Goal: Information Seeking & Learning: Learn about a topic

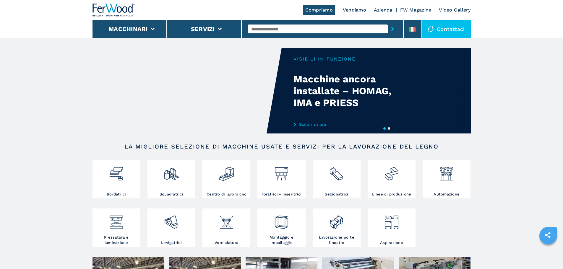
click at [456, 9] on link "Video Gallery" at bounding box center [455, 10] width 32 height 6
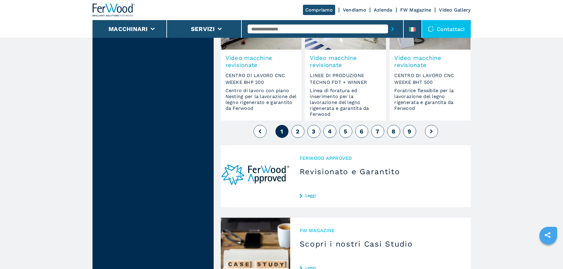
scroll to position [532, 0]
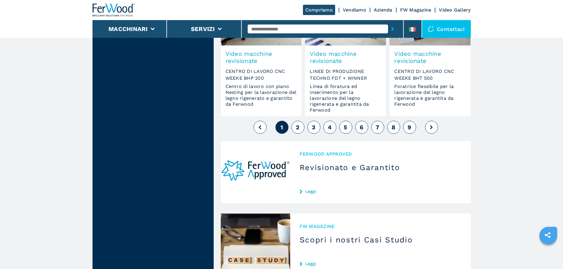
click at [294, 128] on button "2" at bounding box center [297, 127] width 13 height 13
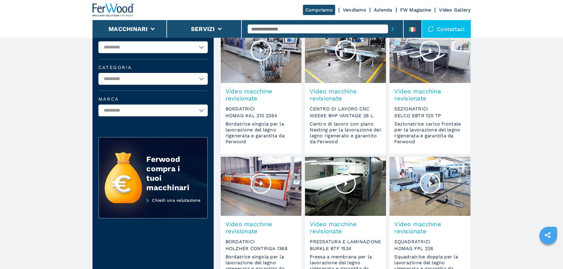
scroll to position [89, 0]
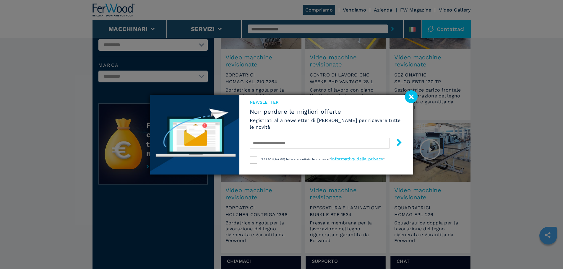
click at [410, 95] on image at bounding box center [411, 96] width 13 height 13
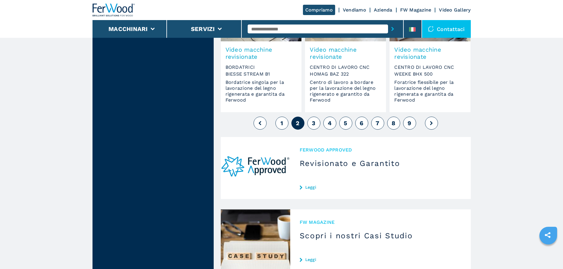
scroll to position [591, 0]
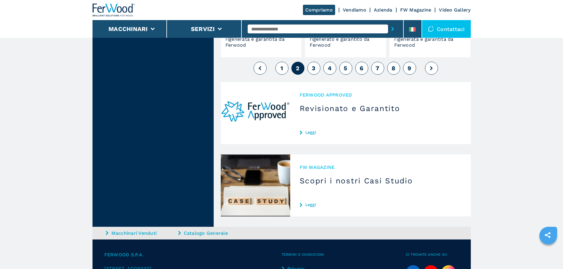
click at [316, 68] on button "3" at bounding box center [313, 68] width 13 height 13
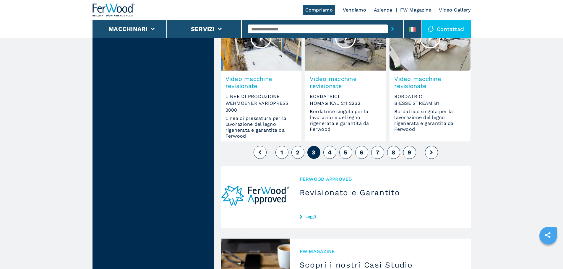
scroll to position [532, 0]
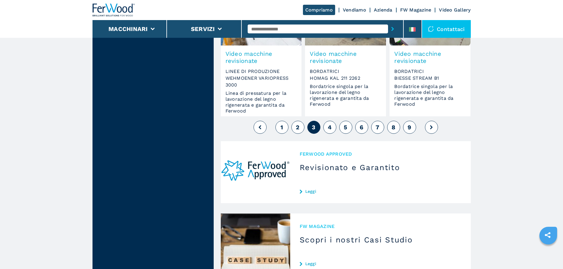
click at [327, 128] on button "4" at bounding box center [329, 127] width 13 height 13
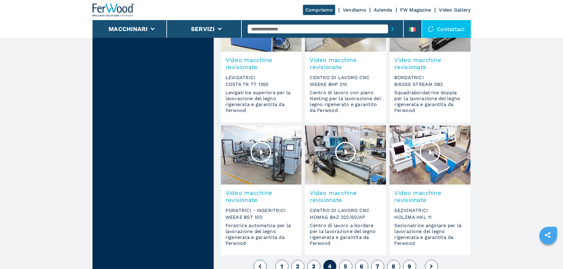
scroll to position [413, 0]
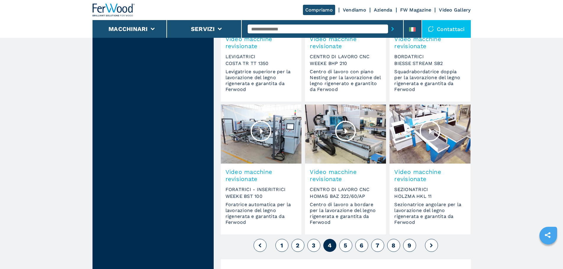
click at [343, 247] on button "5" at bounding box center [345, 245] width 13 height 13
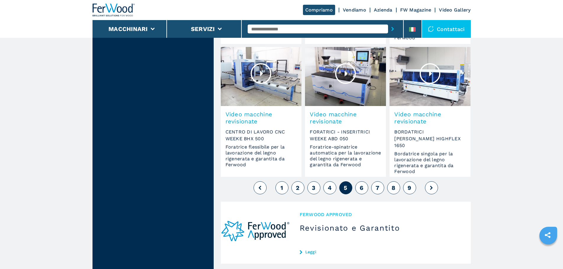
scroll to position [473, 0]
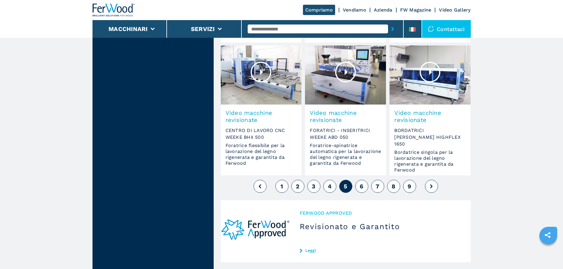
click at [360, 187] on span "6" at bounding box center [361, 186] width 4 height 7
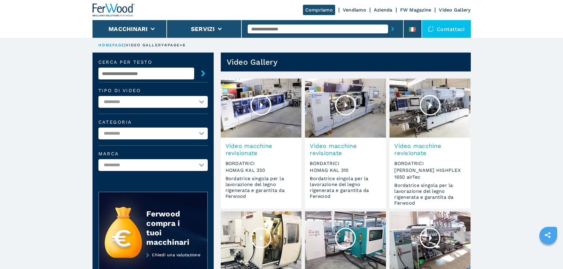
click at [447, 11] on link "Video Gallery" at bounding box center [455, 10] width 32 height 6
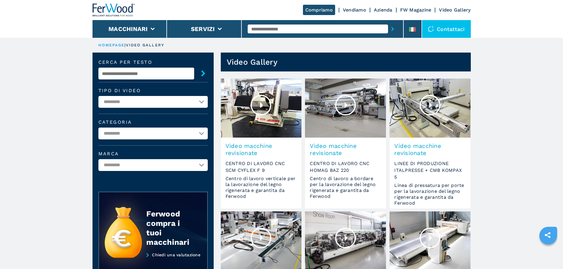
click at [182, 106] on select "**********" at bounding box center [152, 102] width 109 height 12
click at [182, 104] on select "**********" at bounding box center [152, 102] width 109 height 12
click at [171, 131] on select "**********" at bounding box center [152, 134] width 109 height 12
select select "**********"
click at [98, 139] on select "**********" at bounding box center [152, 134] width 109 height 12
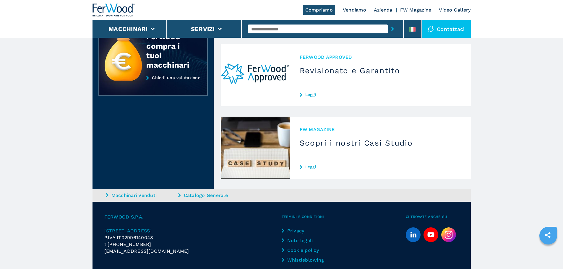
scroll to position [236, 0]
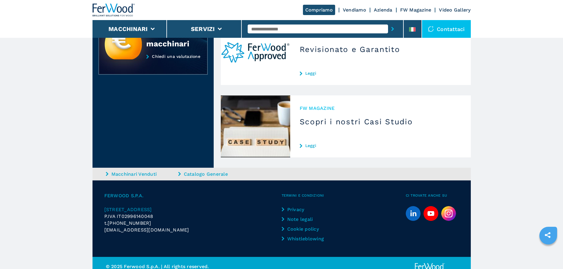
click at [312, 144] on link "Leggi" at bounding box center [380, 145] width 162 height 5
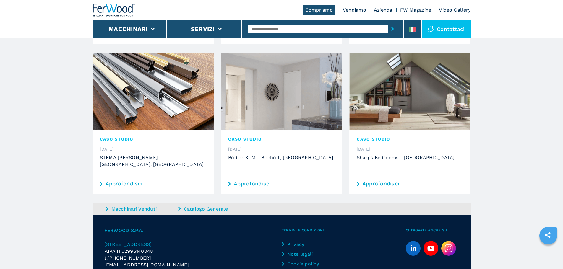
scroll to position [470, 0]
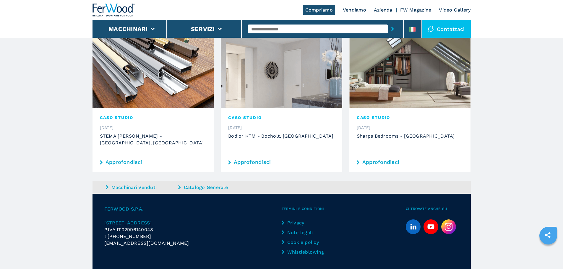
click at [138, 184] on link "Macchinari Venduti" at bounding box center [141, 187] width 71 height 7
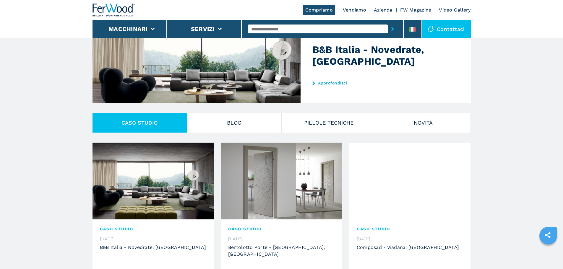
scroll to position [89, 0]
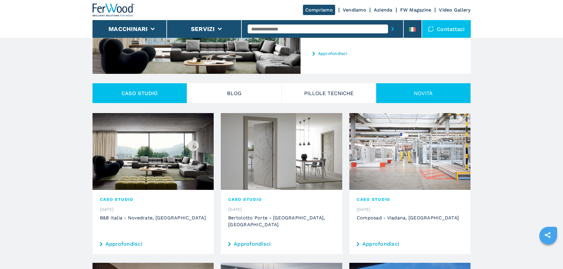
click at [393, 97] on button "Novità" at bounding box center [423, 93] width 95 height 20
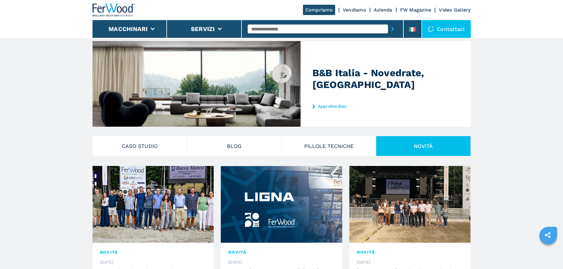
scroll to position [0, 0]
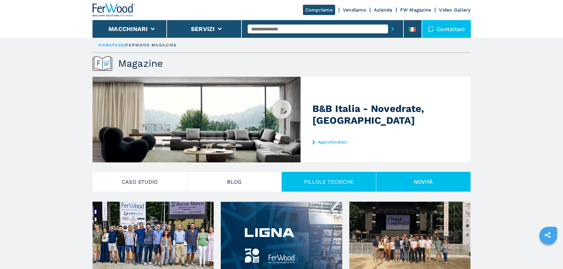
click at [311, 173] on button "PILLOLE TECNICHE" at bounding box center [328, 182] width 95 height 20
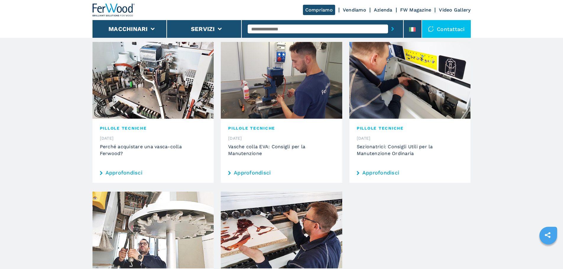
scroll to position [295, 0]
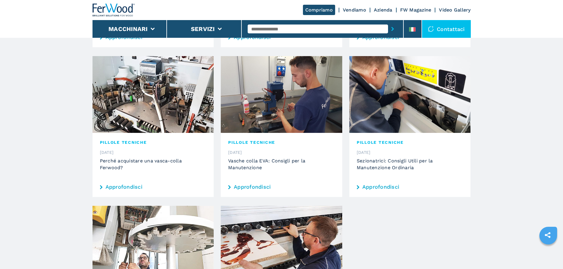
click at [167, 85] on img at bounding box center [152, 94] width 121 height 77
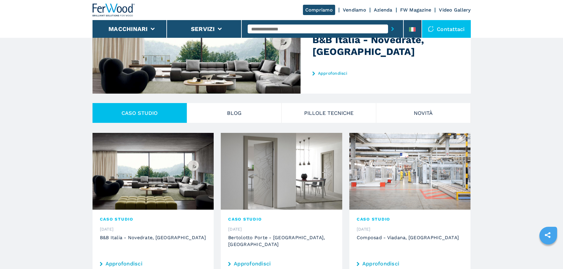
scroll to position [59, 0]
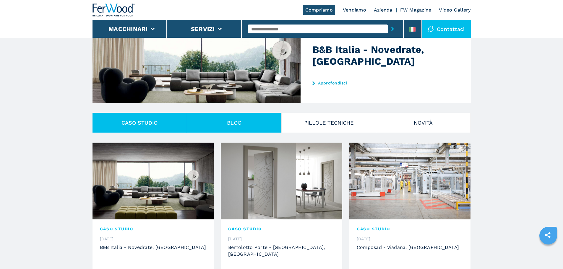
click at [262, 129] on button "Blog" at bounding box center [234, 123] width 95 height 20
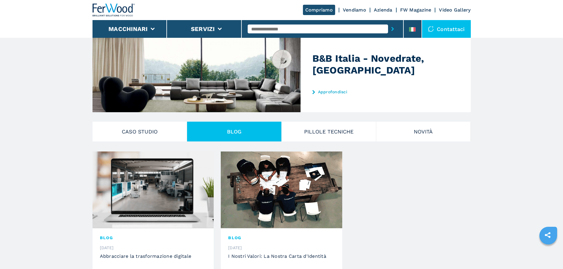
scroll to position [0, 0]
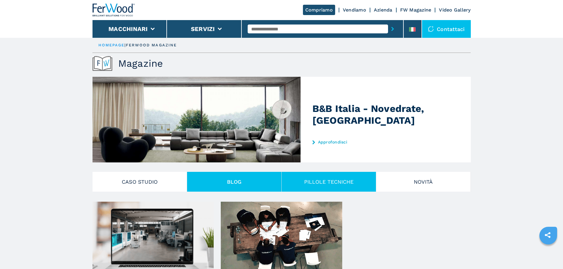
click at [317, 187] on button "PILLOLE TECNICHE" at bounding box center [328, 182] width 95 height 20
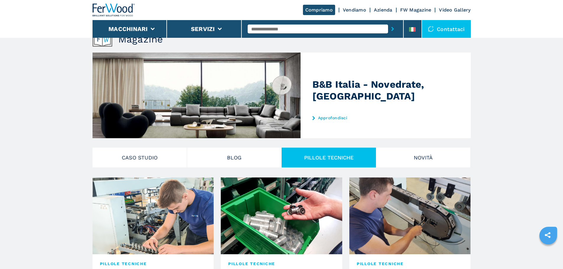
scroll to position [118, 0]
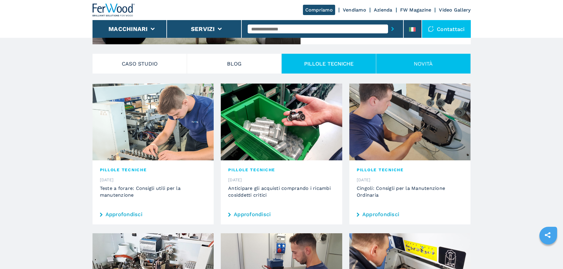
click at [427, 61] on button "Novità" at bounding box center [423, 64] width 95 height 20
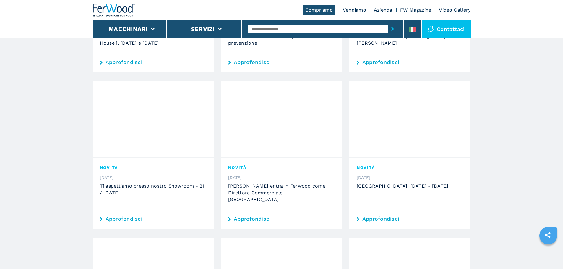
scroll to position [0, 0]
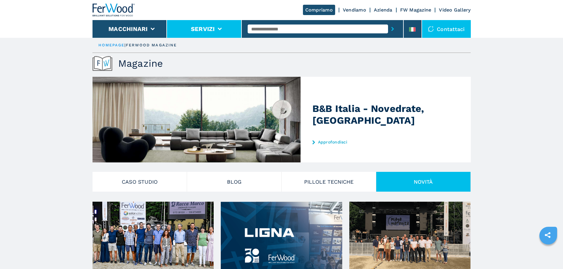
click at [225, 27] on li "Servizi" at bounding box center [204, 29] width 75 height 18
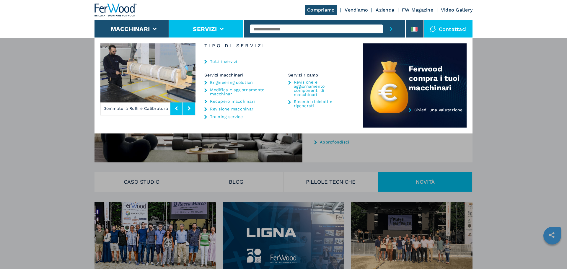
click at [234, 83] on link "Engineering solution" at bounding box center [231, 82] width 43 height 4
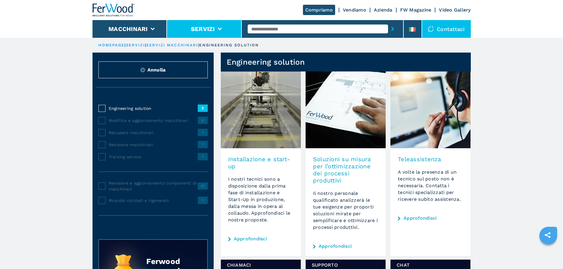
click at [190, 25] on li "Servizi" at bounding box center [204, 29] width 75 height 18
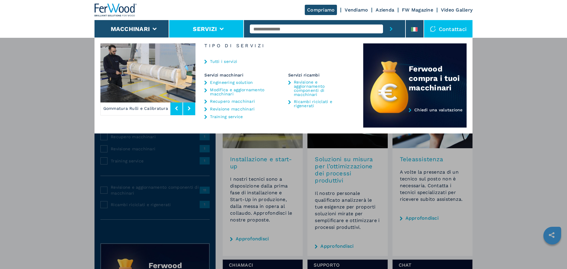
click at [238, 90] on link "Modifica e aggiornamento macchinari" at bounding box center [237, 92] width 55 height 8
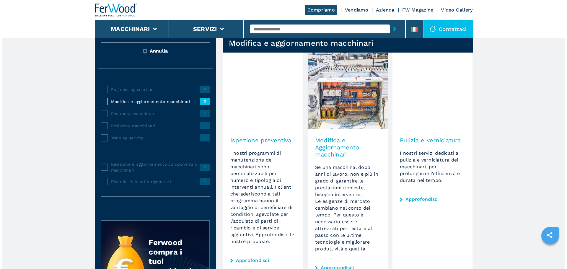
scroll to position [30, 0]
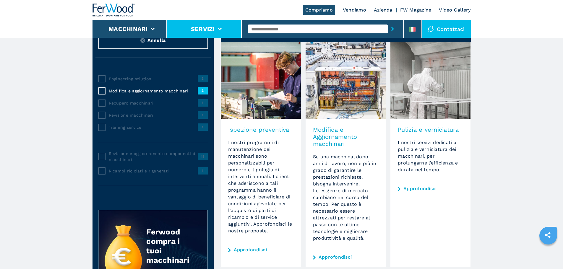
click at [221, 30] on icon at bounding box center [219, 29] width 4 height 3
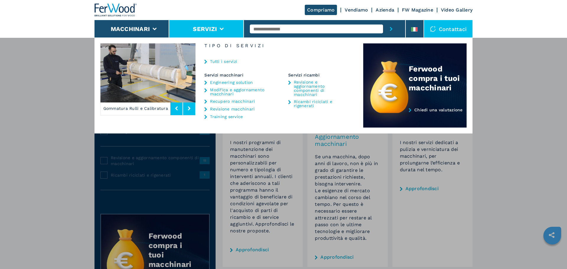
click at [230, 115] on link "Training service" at bounding box center [226, 117] width 33 height 4
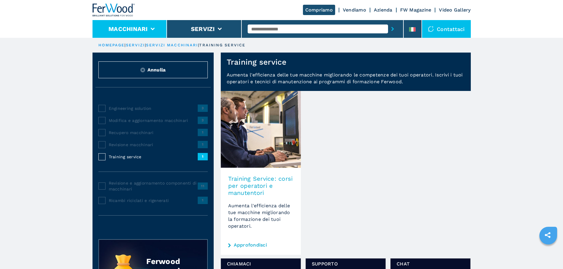
click at [152, 34] on li "Macchinari" at bounding box center [129, 29] width 75 height 18
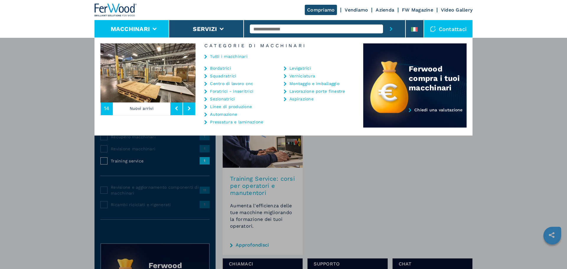
click at [220, 105] on link "Linee di produzione" at bounding box center [231, 107] width 42 height 4
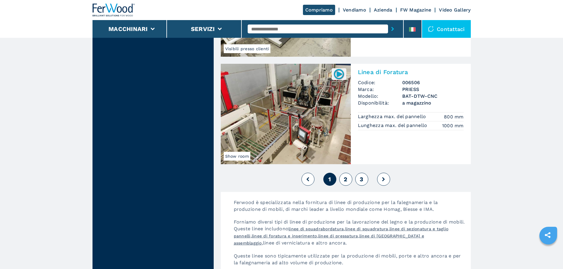
scroll to position [1270, 0]
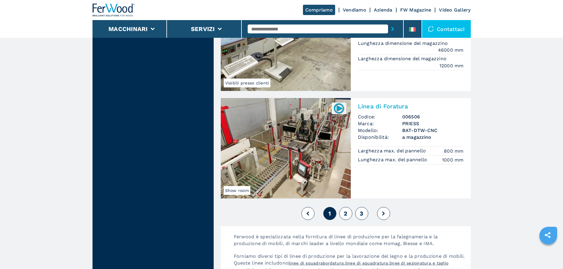
click at [346, 215] on span "2" at bounding box center [345, 213] width 4 height 7
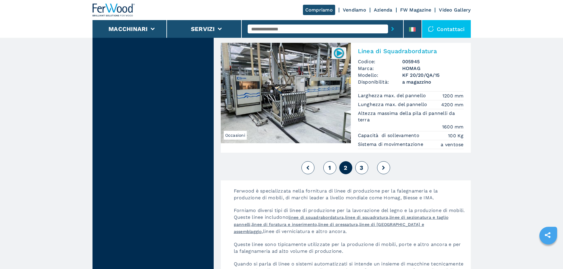
scroll to position [1447, 0]
click at [362, 164] on span "3" at bounding box center [361, 167] width 4 height 7
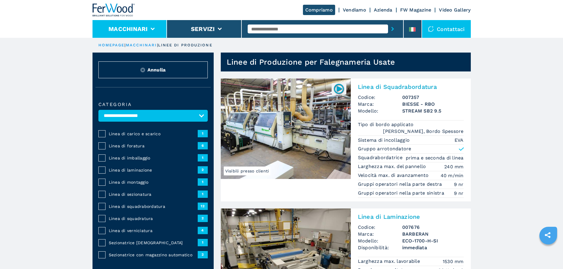
click at [153, 29] on icon at bounding box center [152, 29] width 4 height 3
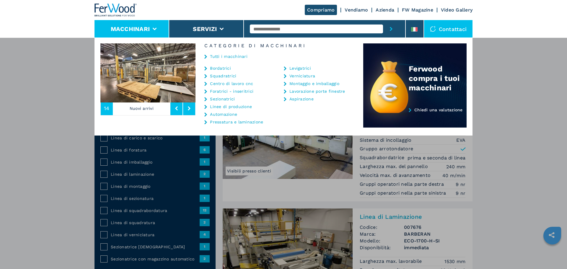
click at [218, 69] on link "Bordatrici" at bounding box center [220, 68] width 21 height 4
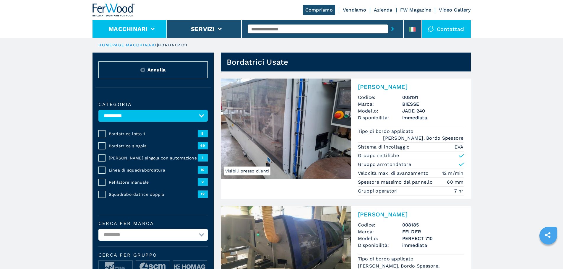
click at [151, 25] on li "Macchinari" at bounding box center [129, 29] width 75 height 18
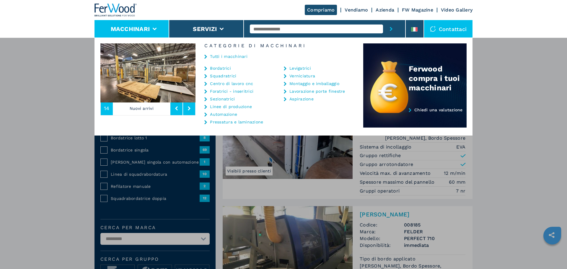
click at [299, 90] on link "Lavorazione porte finestre" at bounding box center [317, 91] width 56 height 4
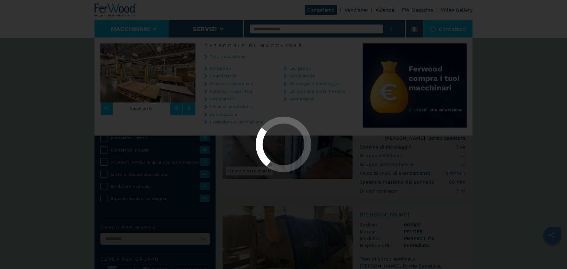
select select "**********"
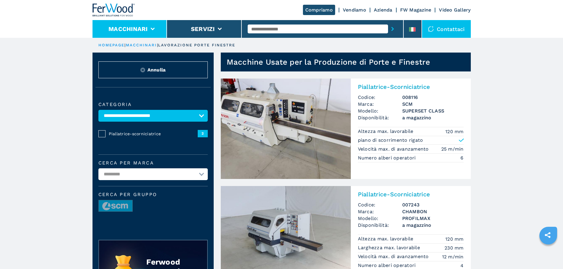
click at [156, 24] on li "Macchinari" at bounding box center [129, 29] width 75 height 18
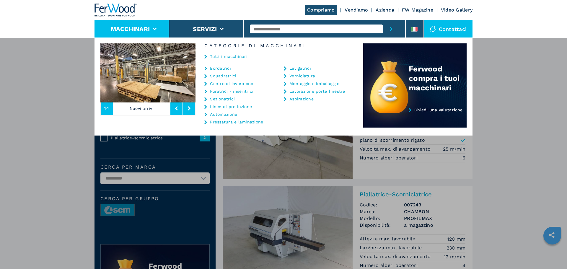
click at [345, 8] on link "Vendiamo" at bounding box center [356, 10] width 23 height 6
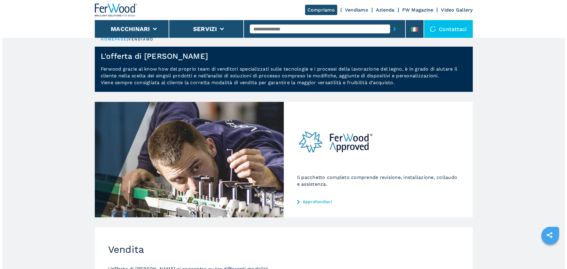
scroll to position [4, 0]
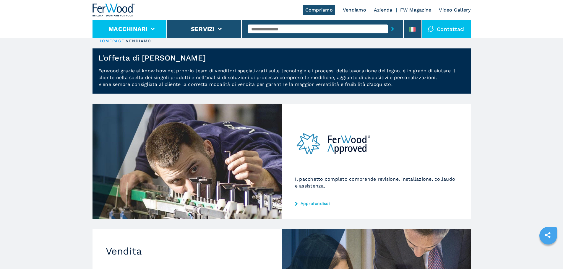
click at [149, 30] on li "Macchinari" at bounding box center [129, 29] width 75 height 18
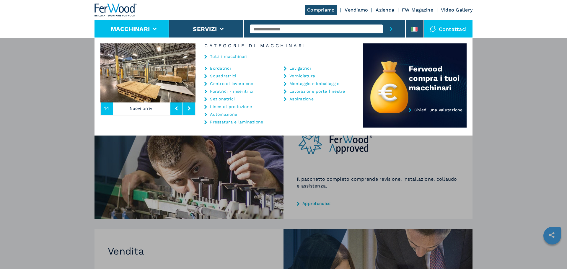
click at [156, 107] on p "Nuovi arrivi" at bounding box center [142, 109] width 58 height 14
click at [139, 108] on p "Nuovi arrivi" at bounding box center [142, 109] width 58 height 14
click at [171, 80] on img at bounding box center [147, 72] width 95 height 59
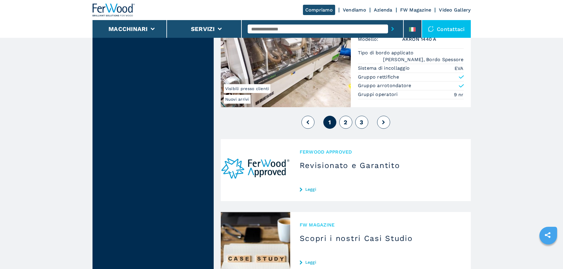
scroll to position [1477, 0]
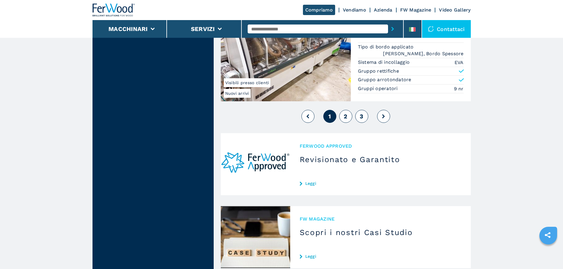
click at [348, 121] on button "2" at bounding box center [345, 116] width 13 height 13
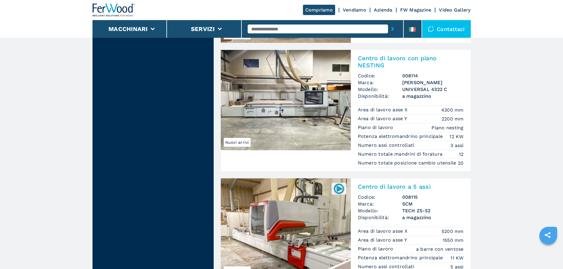
scroll to position [1388, 0]
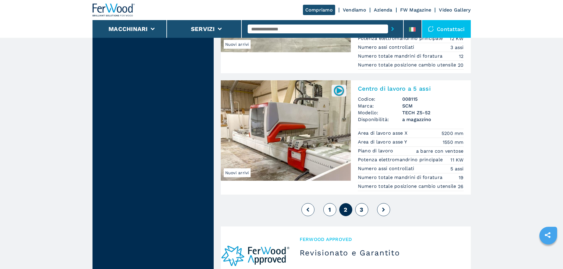
click at [359, 213] on span "3" at bounding box center [361, 209] width 4 height 7
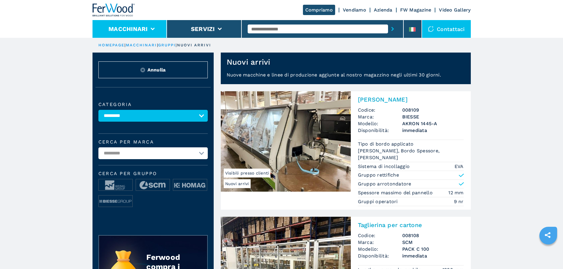
click at [154, 27] on li "Macchinari" at bounding box center [129, 29] width 75 height 18
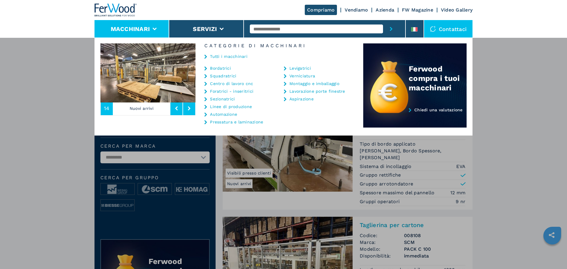
click at [226, 71] on li "Bordatrici" at bounding box center [236, 70] width 65 height 8
click at [226, 69] on link "Bordatrici" at bounding box center [220, 68] width 21 height 4
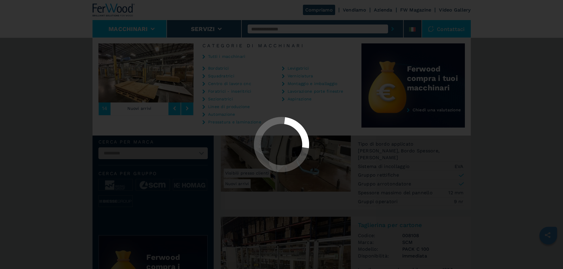
select select "**********"
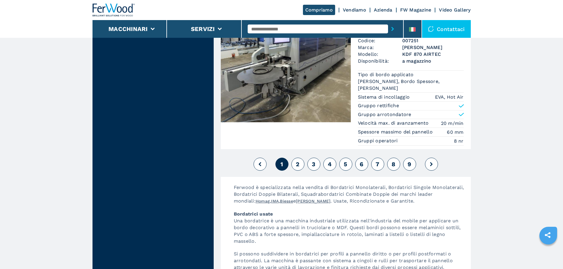
scroll to position [1526, 0]
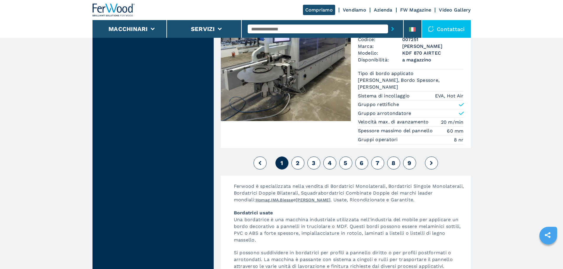
click at [292, 165] on button "2" at bounding box center [297, 163] width 13 height 13
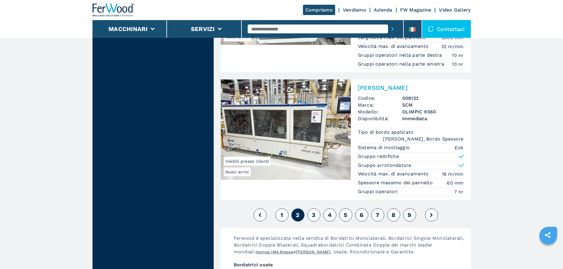
scroll to position [1447, 0]
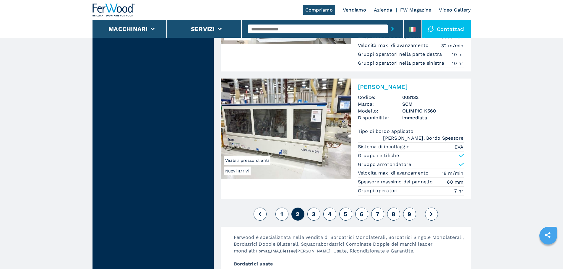
click at [318, 208] on button "3" at bounding box center [313, 214] width 13 height 13
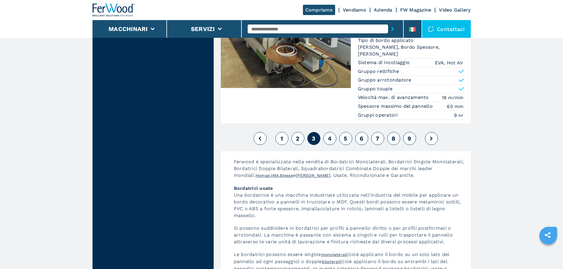
scroll to position [1565, 0]
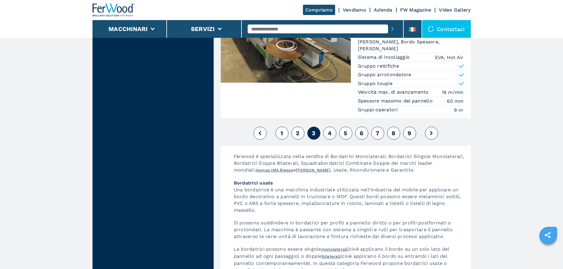
click at [331, 130] on span "4" at bounding box center [330, 133] width 4 height 7
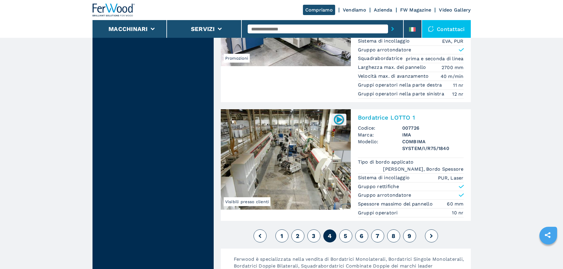
scroll to position [1447, 0]
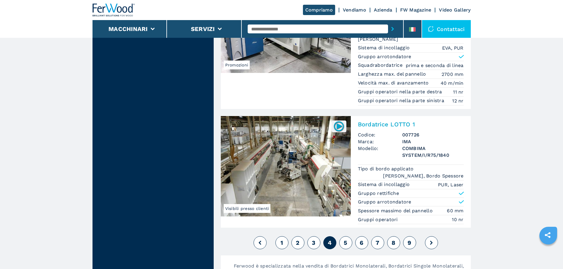
click at [340, 236] on button "5" at bounding box center [345, 242] width 13 height 13
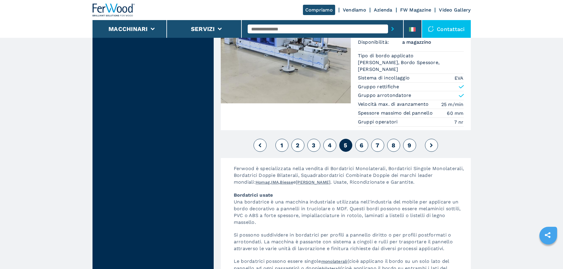
scroll to position [1565, 0]
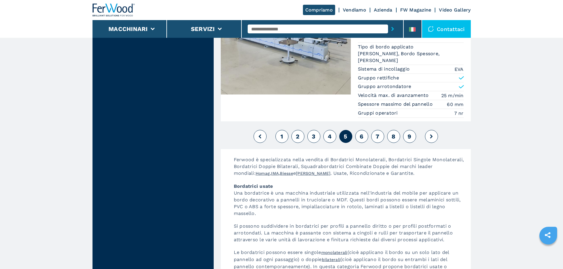
click at [365, 130] on button "6" at bounding box center [361, 136] width 13 height 13
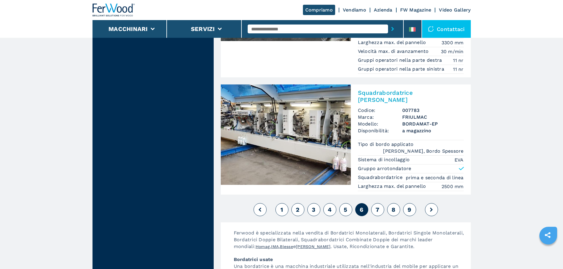
scroll to position [1477, 0]
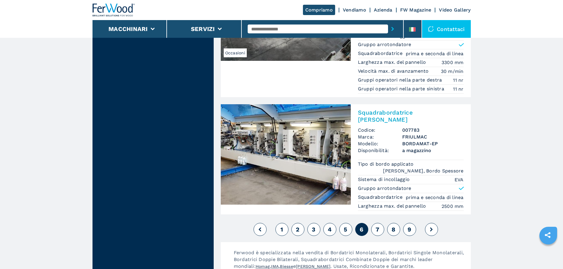
click at [380, 223] on button "7" at bounding box center [377, 229] width 13 height 13
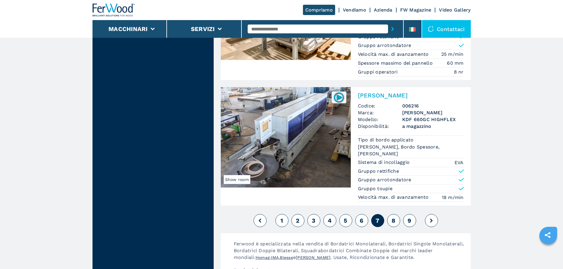
scroll to position [1536, 0]
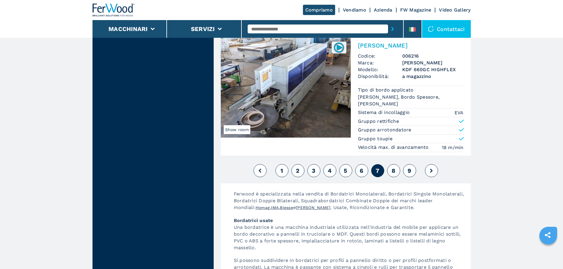
click at [391, 164] on button "8" at bounding box center [393, 170] width 13 height 13
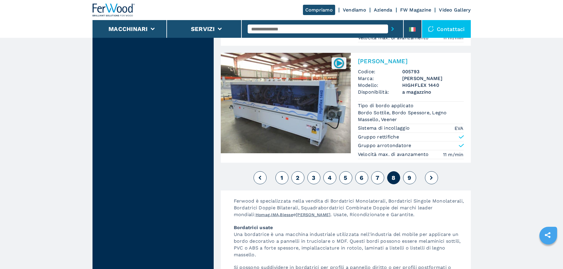
scroll to position [1536, 0]
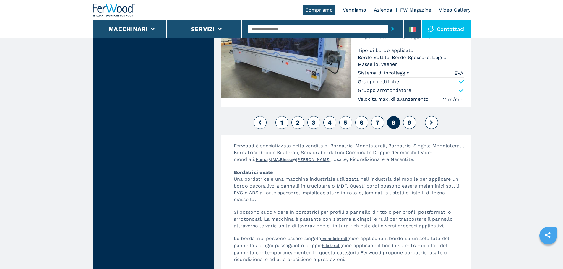
click at [410, 119] on span "9" at bounding box center [409, 122] width 4 height 7
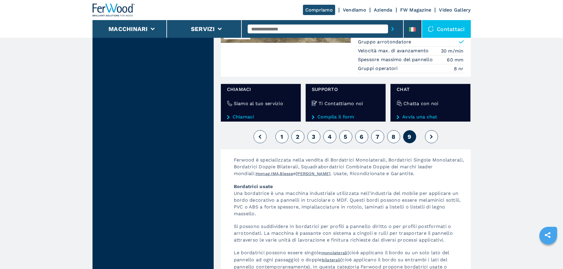
scroll to position [827, 0]
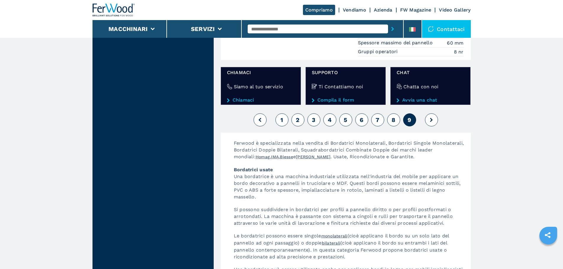
click at [429, 113] on button at bounding box center [431, 119] width 13 height 13
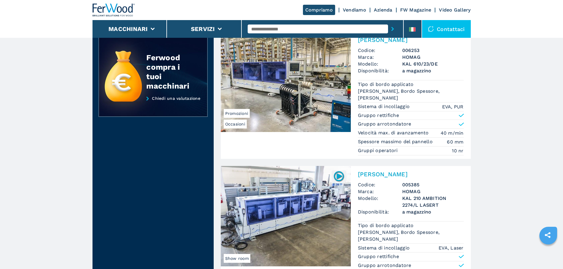
scroll to position [207, 0]
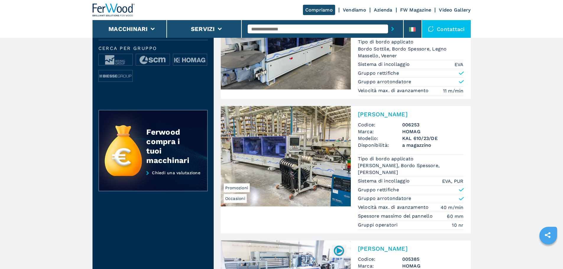
click at [278, 27] on input "text" at bounding box center [317, 29] width 140 height 9
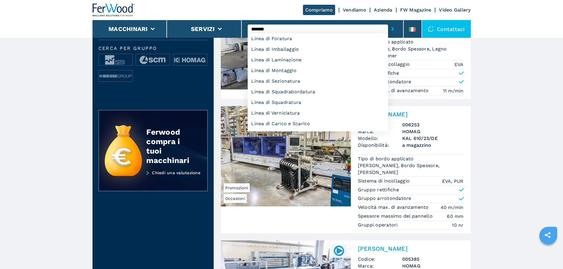
type input "*******"
click at [388, 22] on button "submit-button" at bounding box center [392, 29] width 9 height 14
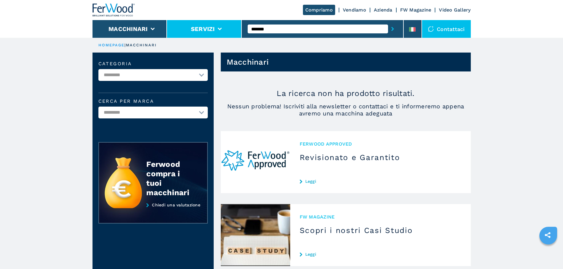
drag, startPoint x: 273, startPoint y: 30, endPoint x: 226, endPoint y: 25, distance: 47.8
click at [226, 25] on div "Compriamo Vendiamo Azienda FW Magazine Video Gallery Macchinari Servizi *******…" at bounding box center [281, 19] width 378 height 38
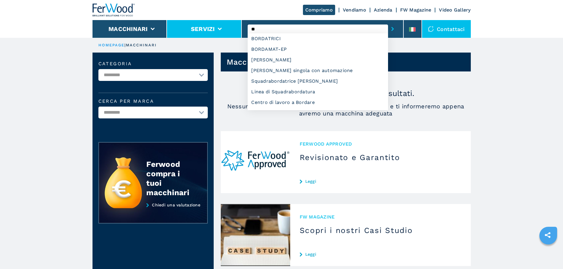
type input "*"
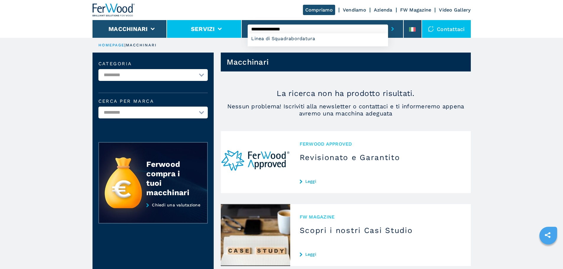
type input "**********"
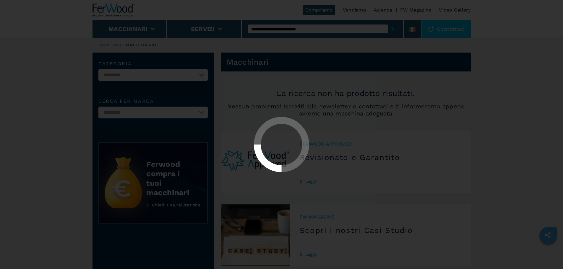
select select "**********"
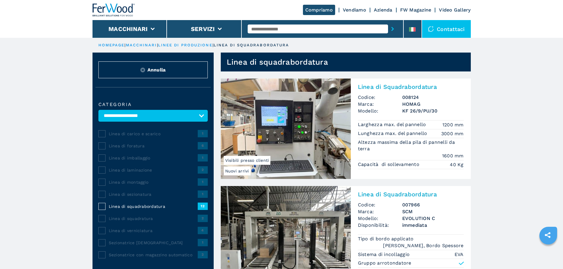
click at [273, 28] on input "text" at bounding box center [317, 29] width 140 height 9
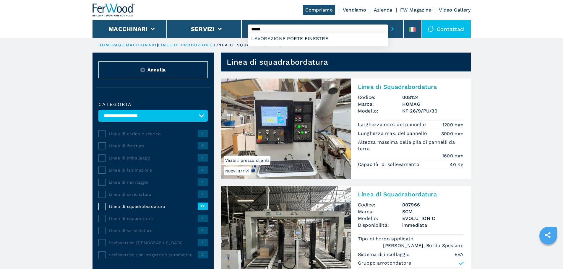
type input "*****"
click at [388, 22] on button "submit-button" at bounding box center [392, 29] width 9 height 14
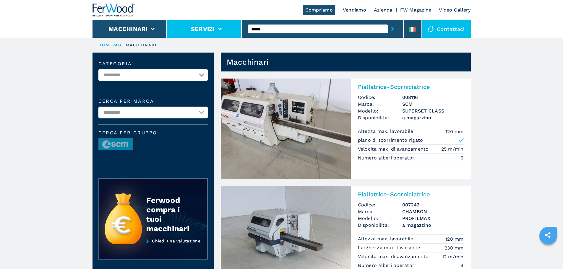
click at [225, 28] on li "Servizi" at bounding box center [204, 29] width 75 height 18
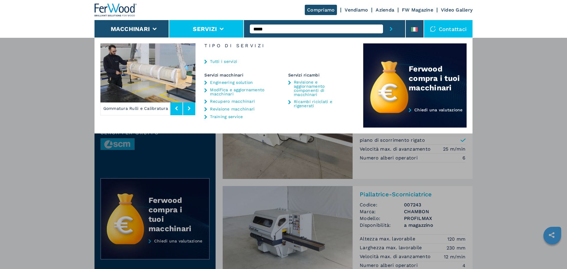
click at [208, 59] on div "Tutti i servizi" at bounding box center [280, 61] width 168 height 21
click at [205, 61] on icon at bounding box center [205, 62] width 3 height 4
click at [206, 82] on icon at bounding box center [205, 83] width 3 height 4
click at [224, 82] on link "Engineering solution" at bounding box center [231, 82] width 43 height 4
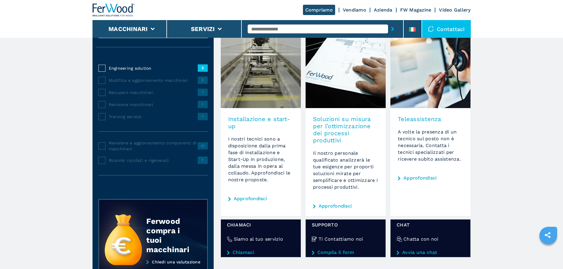
scroll to position [30, 0]
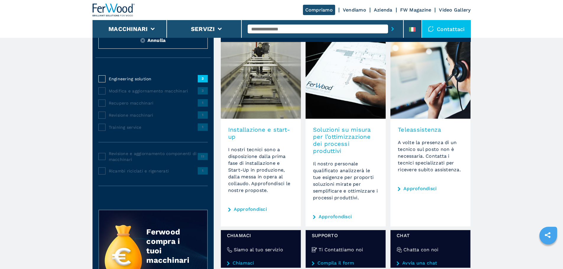
click at [242, 126] on h3 "Installazione e start-up" at bounding box center [260, 133] width 65 height 14
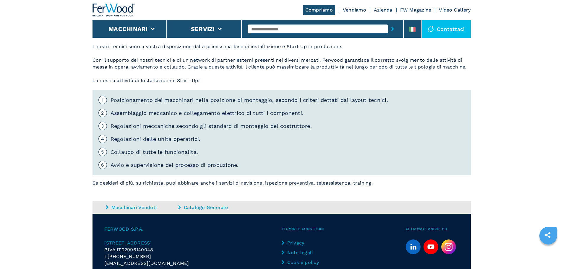
scroll to position [276, 0]
